Goal: Information Seeking & Learning: Learn about a topic

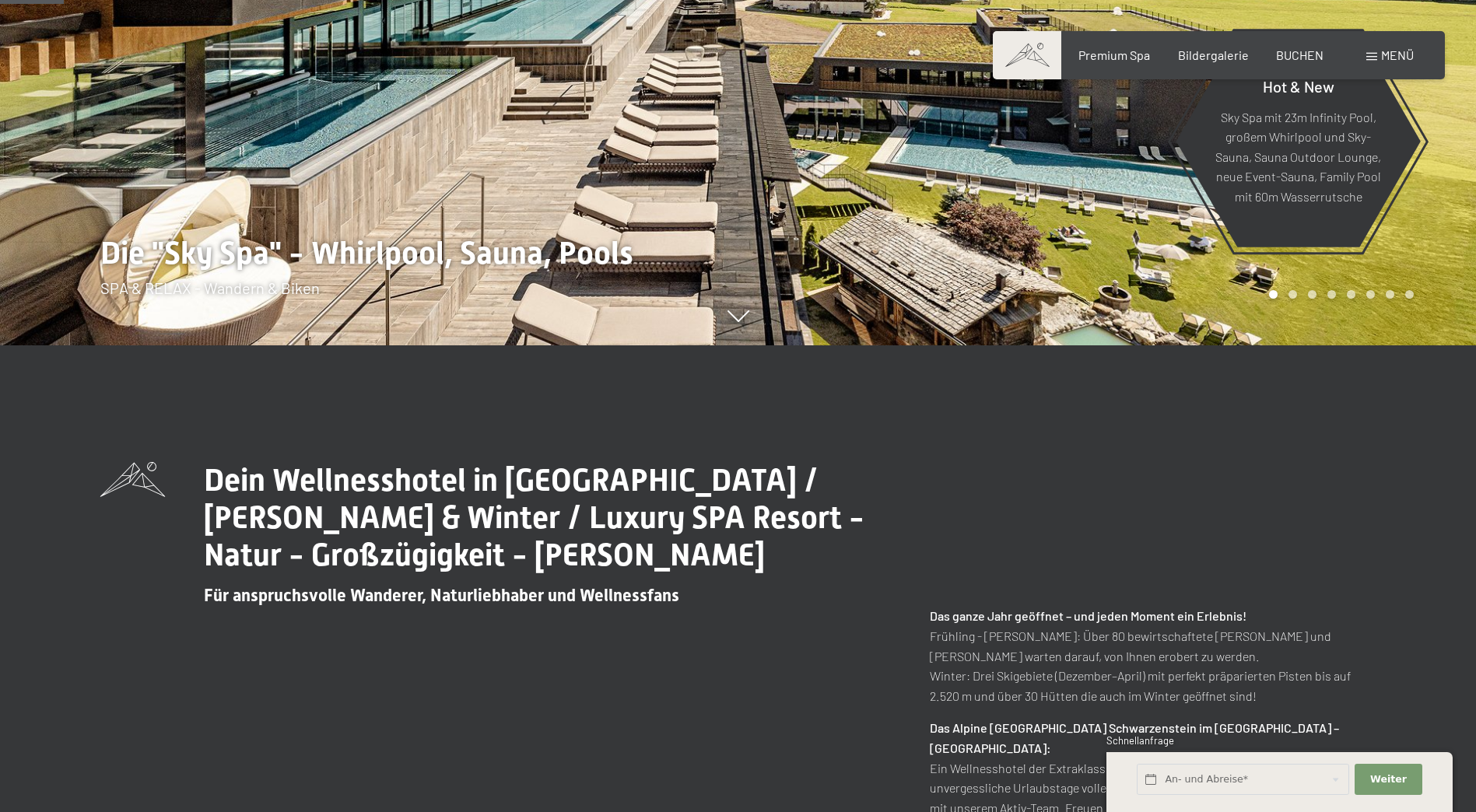
scroll to position [234, 0]
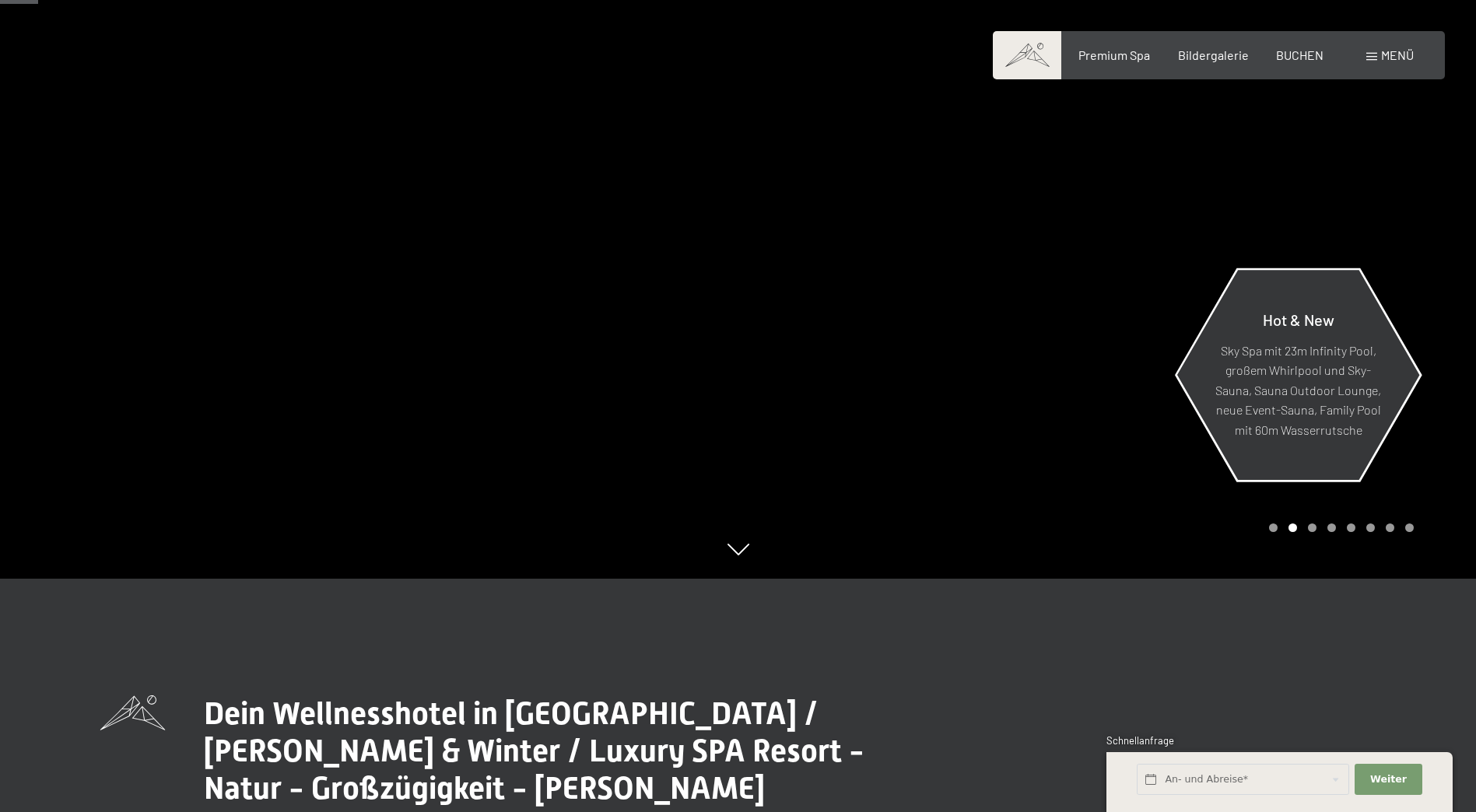
click at [1272, 341] on p "Sky Spa mit 23m Infinity Pool, großem Whirlpool und Sky-Sauna, Sauna Outdoor Lo…" at bounding box center [1298, 389] width 169 height 100
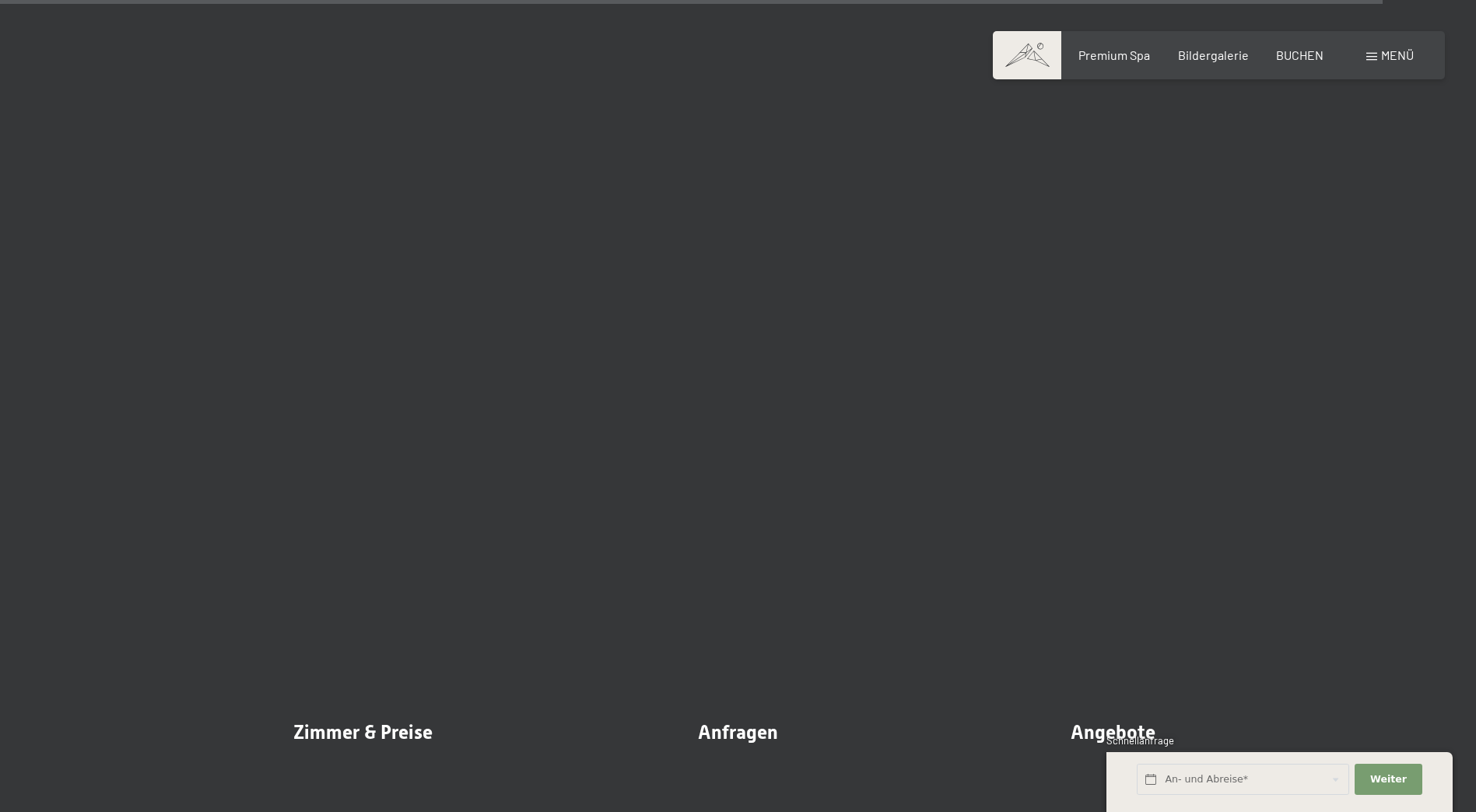
scroll to position [6067, 0]
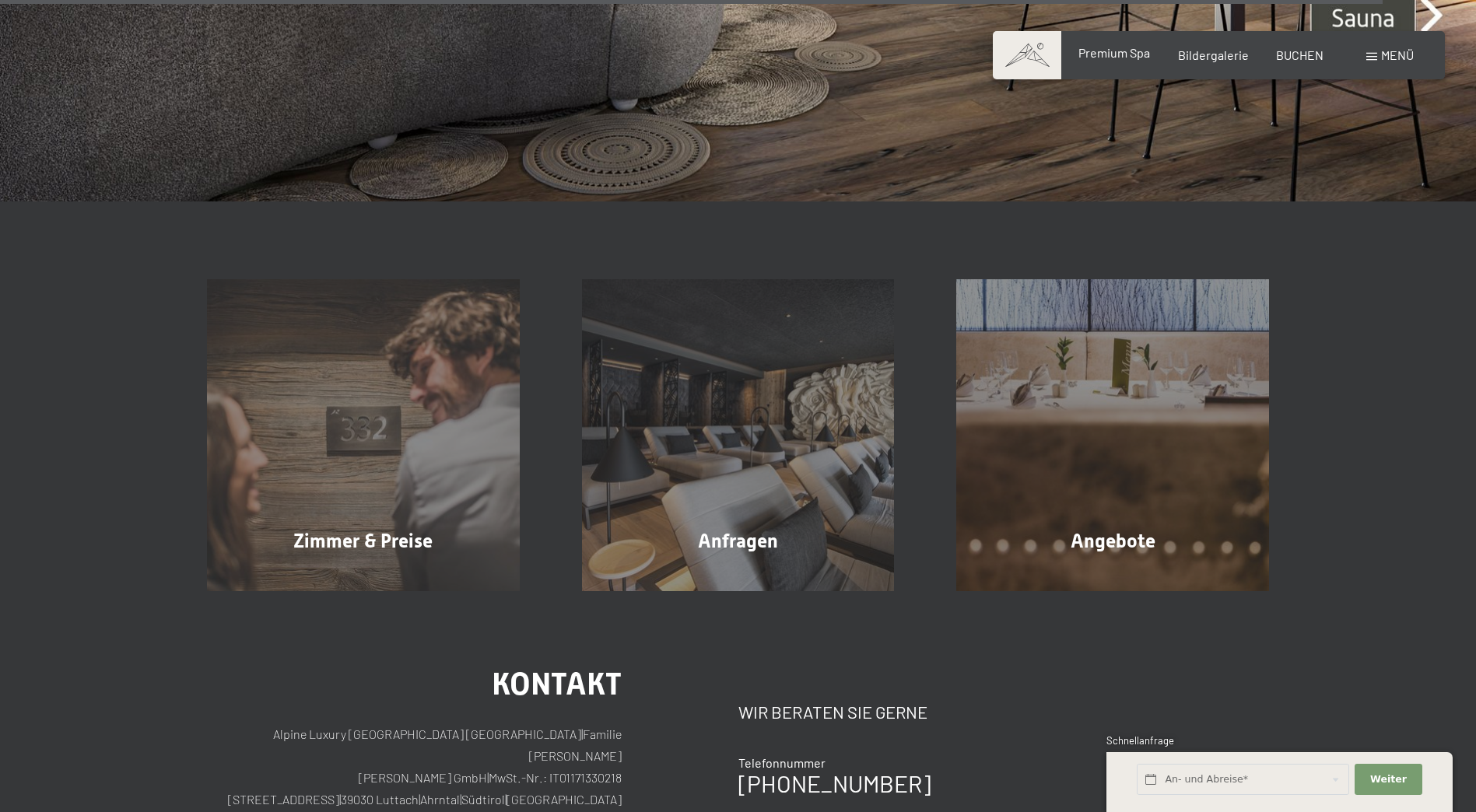
click at [1098, 56] on span "Premium Spa" at bounding box center [1114, 52] width 72 height 15
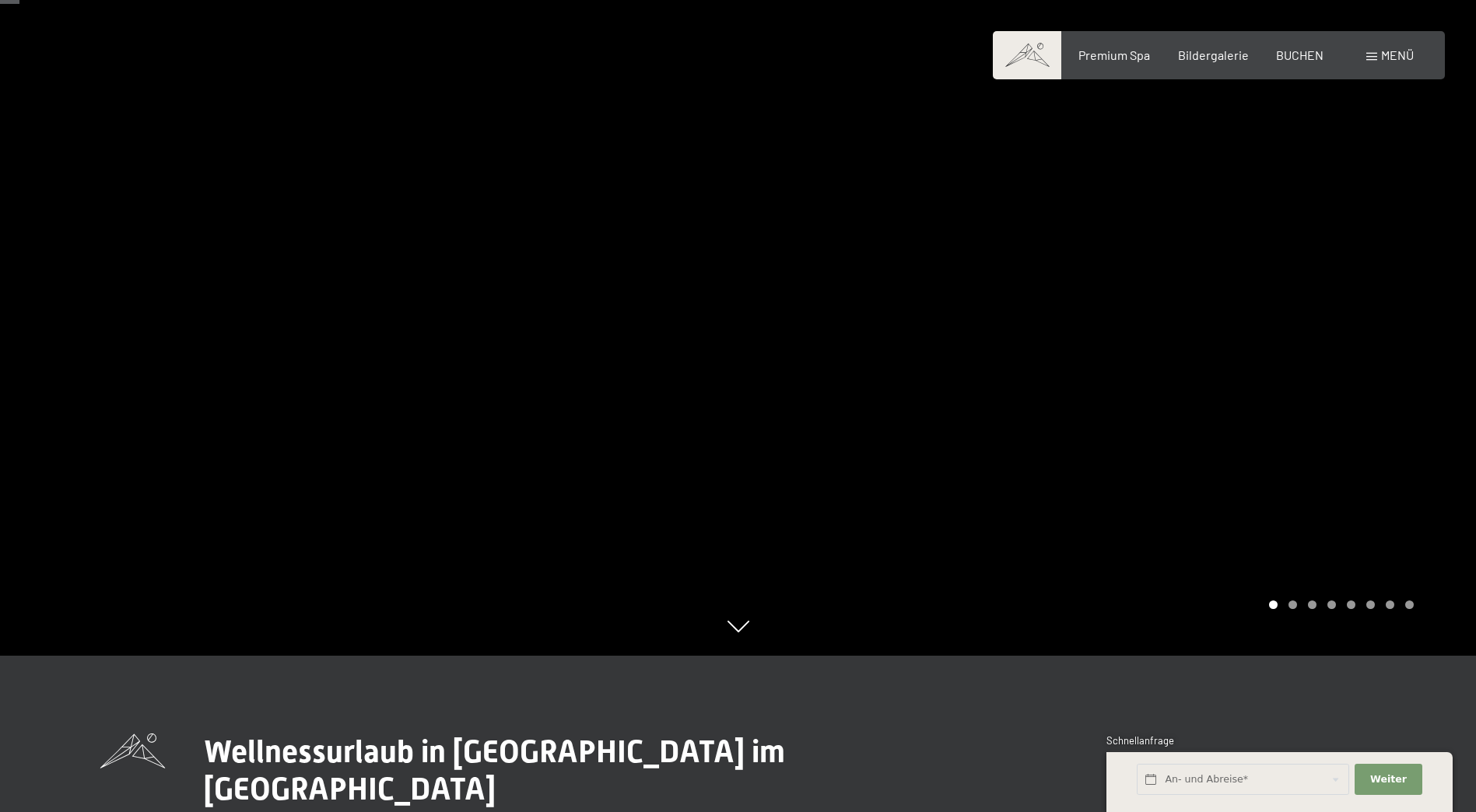
scroll to position [155, 0]
click at [1295, 387] on div at bounding box center [1107, 250] width 738 height 812
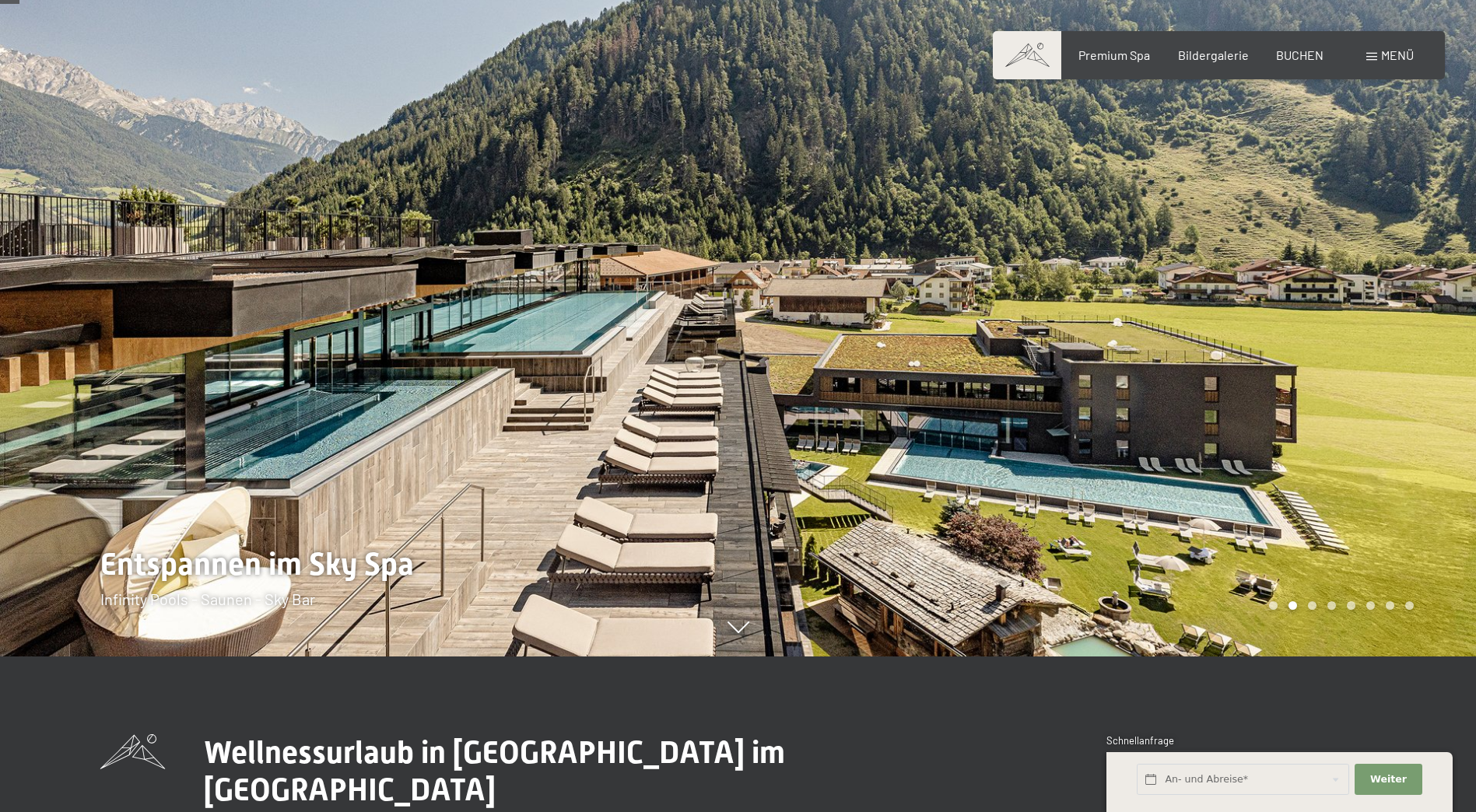
click at [1321, 380] on div at bounding box center [1107, 250] width 738 height 812
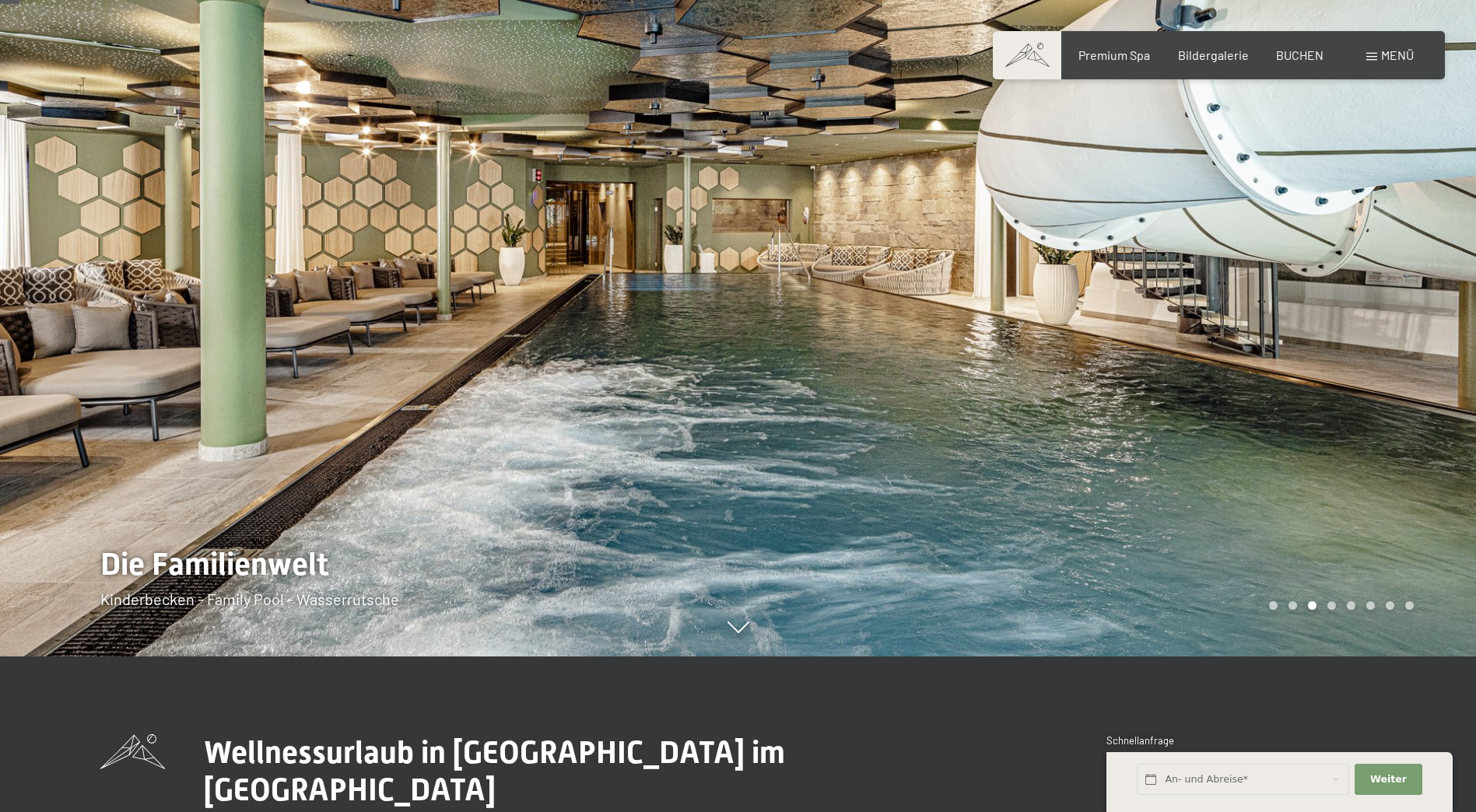
click at [1321, 380] on div at bounding box center [1107, 250] width 738 height 812
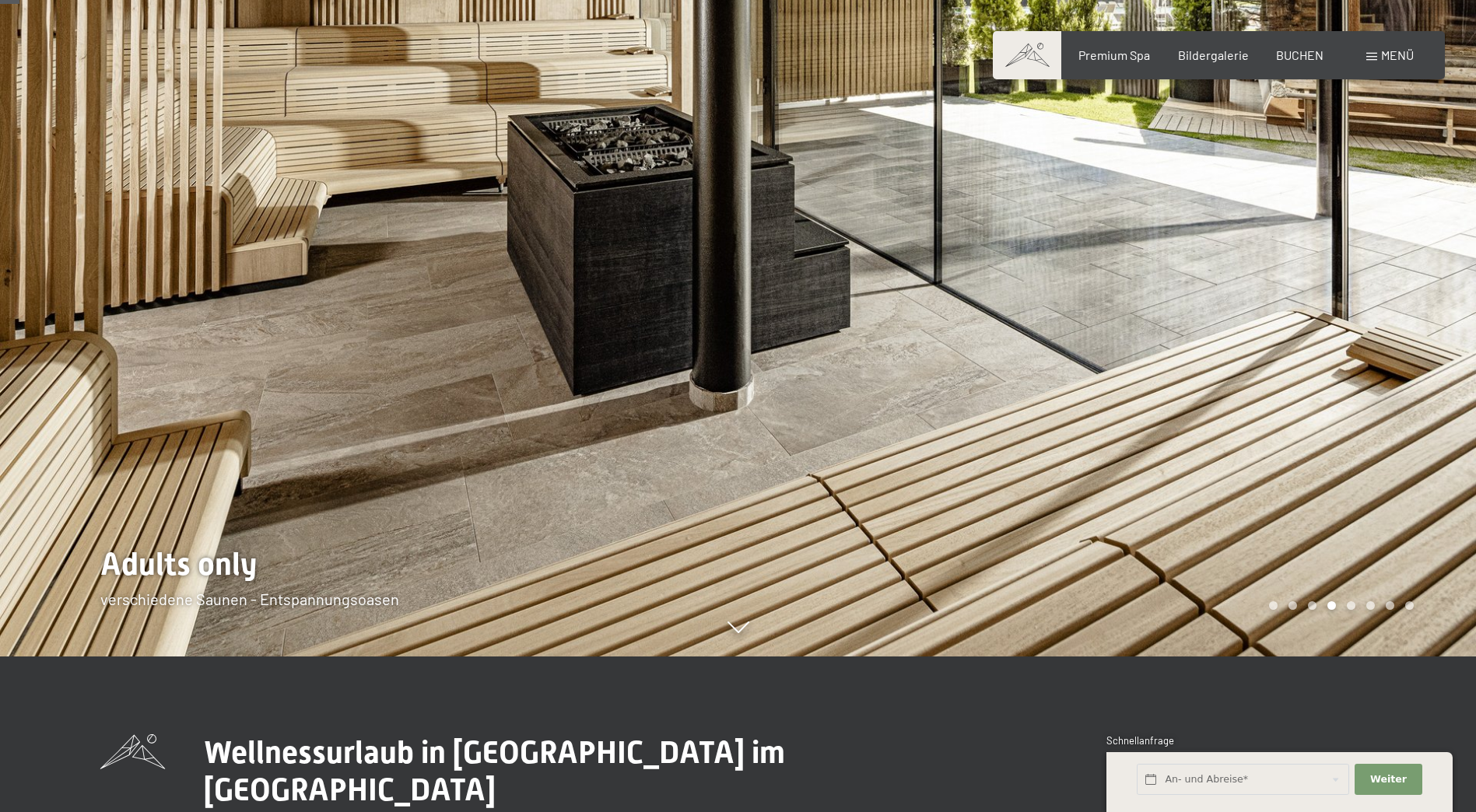
click at [1321, 380] on div at bounding box center [1107, 250] width 738 height 812
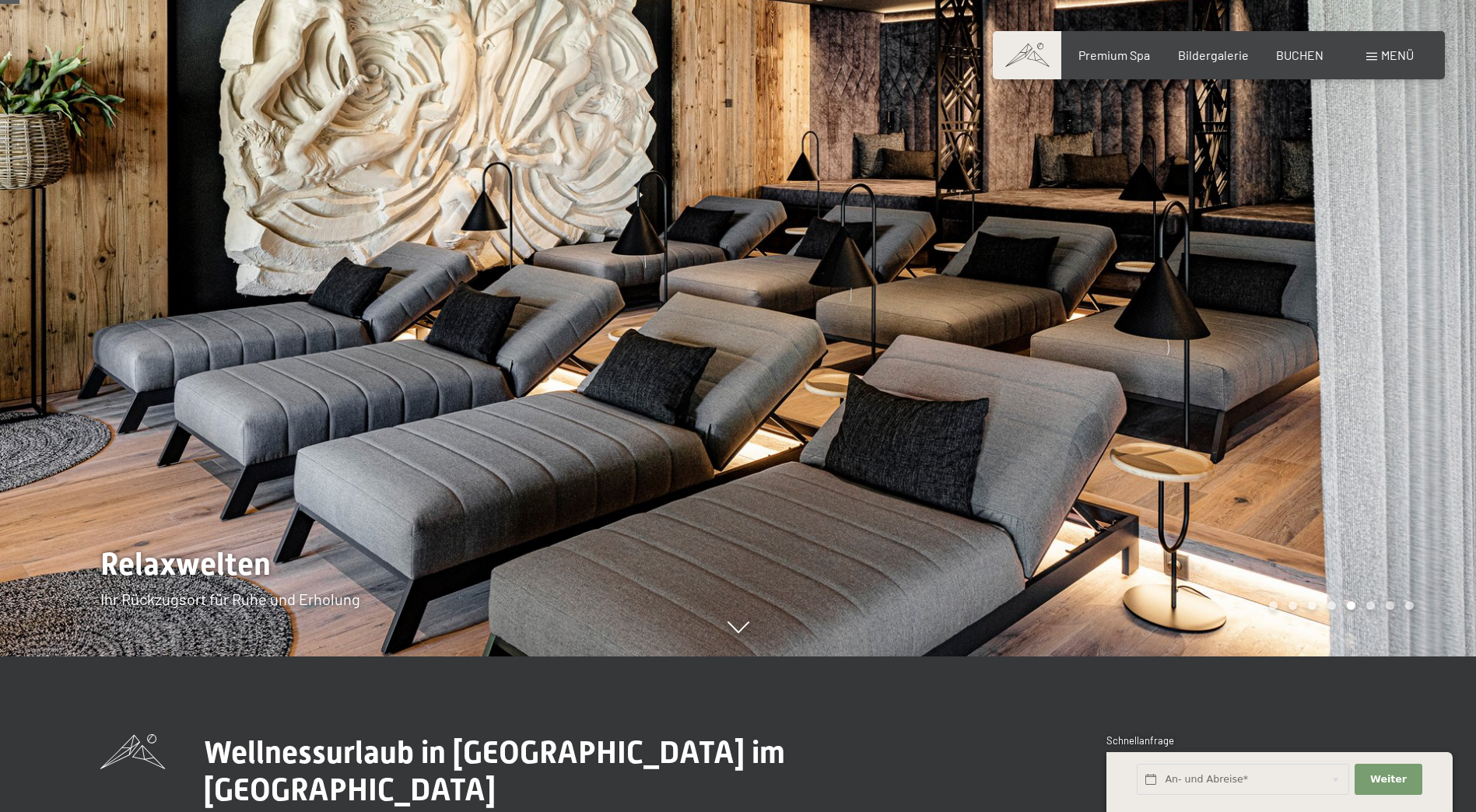
click at [1321, 380] on div at bounding box center [1107, 250] width 738 height 812
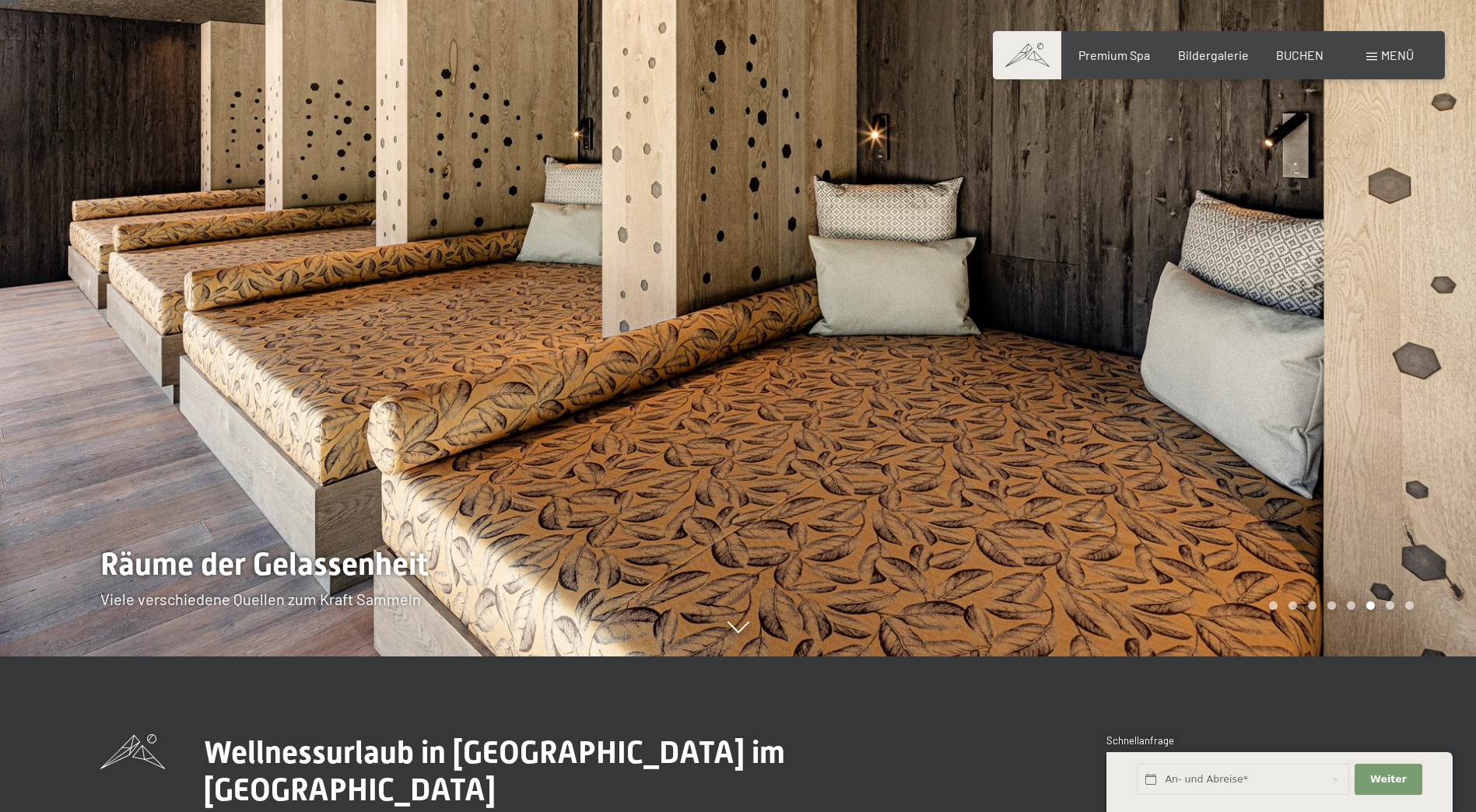
click at [1321, 380] on div at bounding box center [1107, 250] width 738 height 812
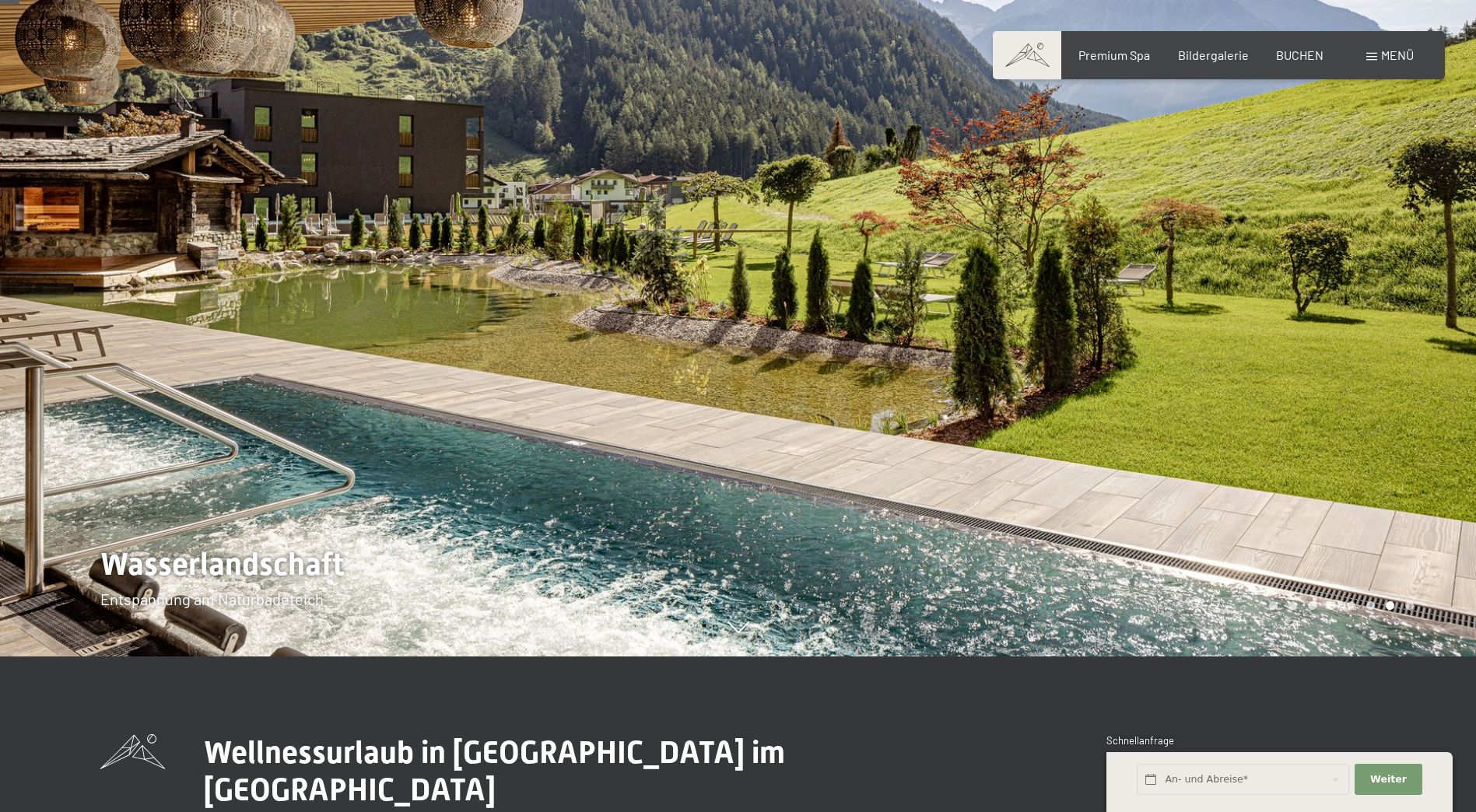
click at [1321, 380] on div at bounding box center [1107, 250] width 738 height 812
